Goal: Communication & Community: Answer question/provide support

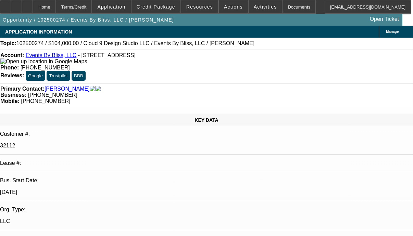
select select "0"
select select "2"
select select "0.1"
select select "4"
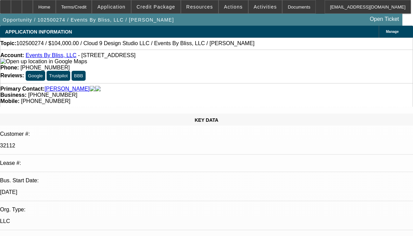
radio input "true"
type textarea "CUSTOMER HAS 4 ACTIVE SERVICE DEALS HE HAS BEEN PAYING WELL TO BEACON WITH OUT …"
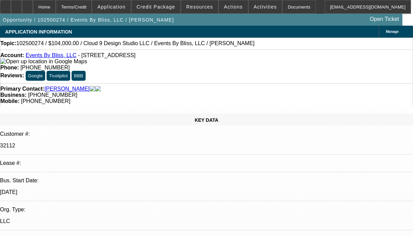
radio input "false"
radio input "true"
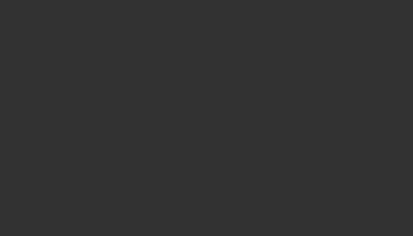
scroll to position [0, 0]
